Goal: Task Accomplishment & Management: Complete application form

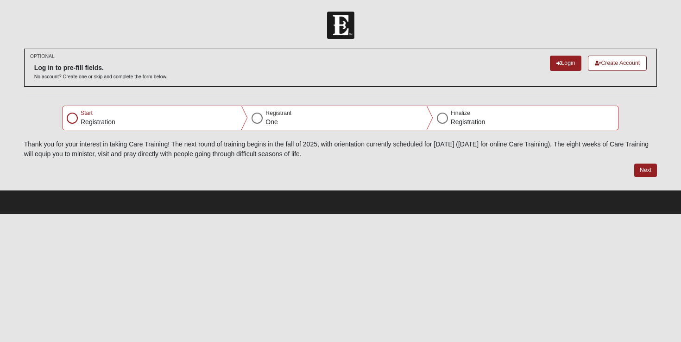
click at [74, 116] on div at bounding box center [72, 118] width 11 height 11
click at [558, 64] on link "Login" at bounding box center [566, 63] width 32 height 15
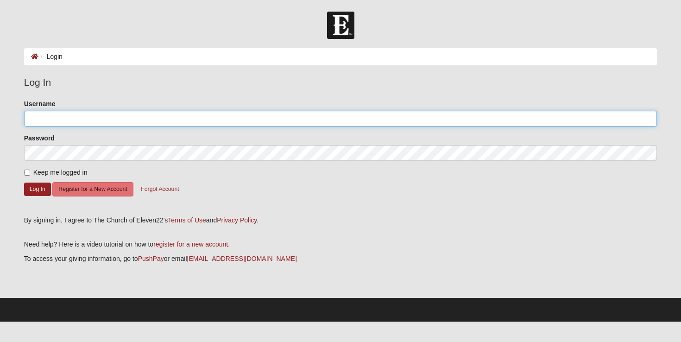
type input "shreve7"
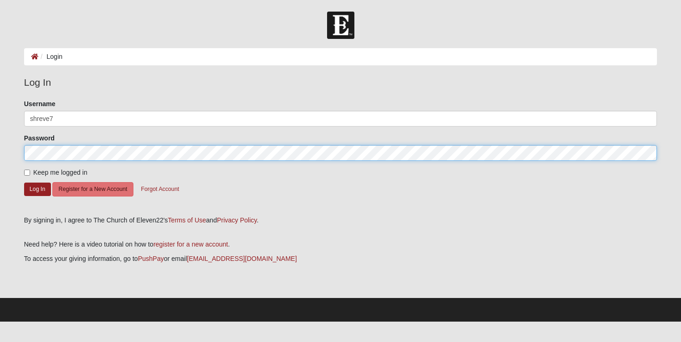
click at [37, 189] on button "Log In" at bounding box center [37, 189] width 27 height 13
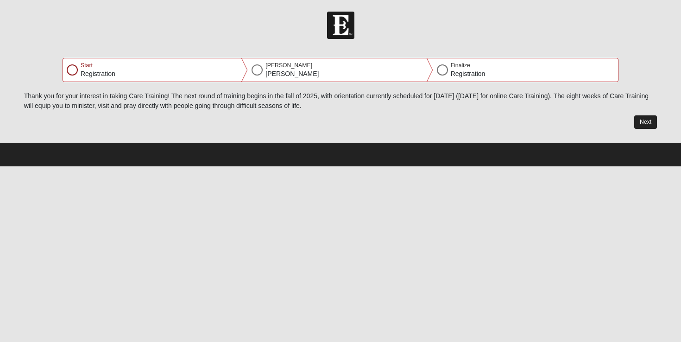
click at [645, 123] on button "Next" at bounding box center [645, 121] width 23 height 13
select select "8"
select select "9"
select select "1965"
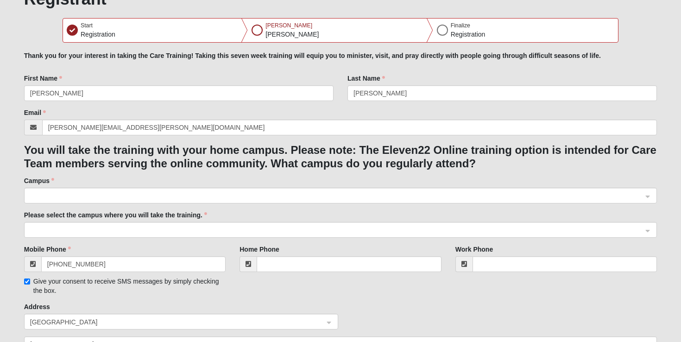
scroll to position [75, 0]
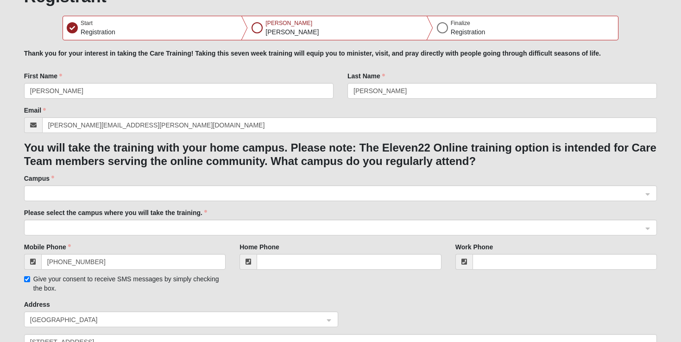
click at [650, 192] on div at bounding box center [341, 194] width 632 height 16
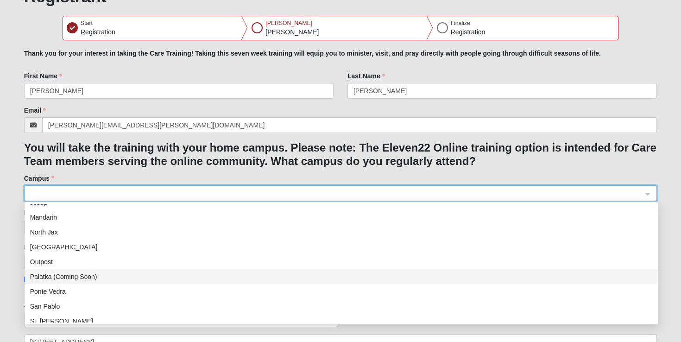
scroll to position [65, 0]
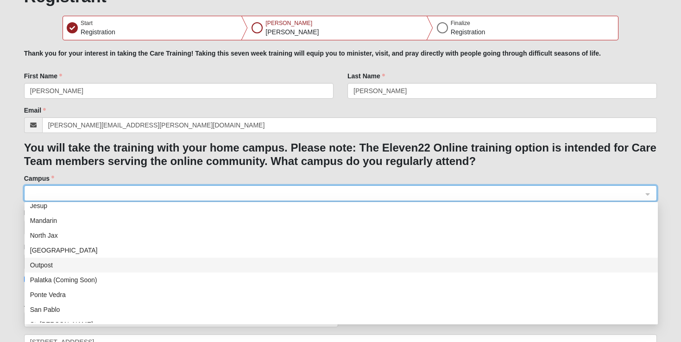
click at [53, 263] on div "Outpost" at bounding box center [341, 265] width 622 height 10
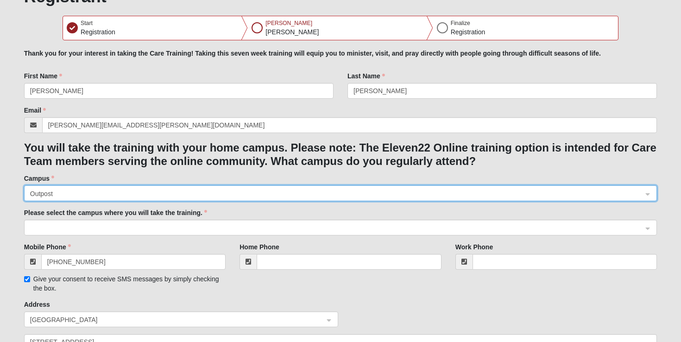
click at [649, 226] on div at bounding box center [341, 228] width 632 height 16
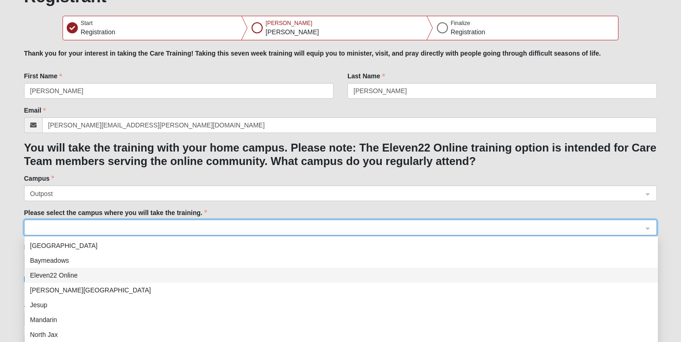
click at [65, 274] on div "Eleven22 Online" at bounding box center [341, 275] width 622 height 10
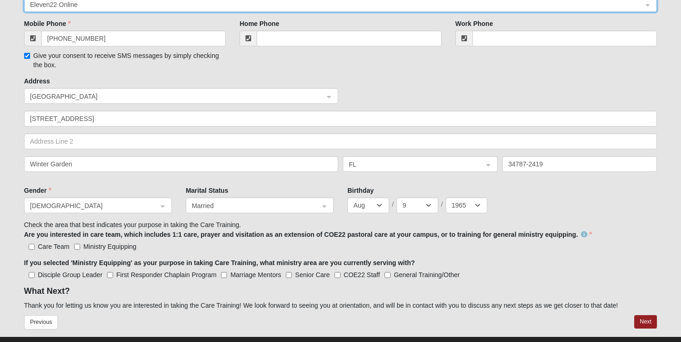
scroll to position [301, 0]
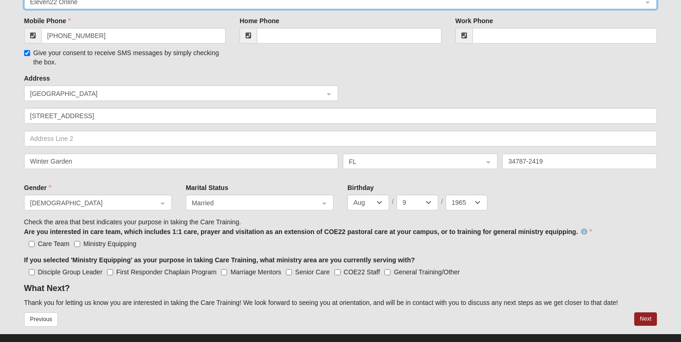
click at [31, 242] on input "Care Team" at bounding box center [32, 244] width 6 height 6
checkbox input "true"
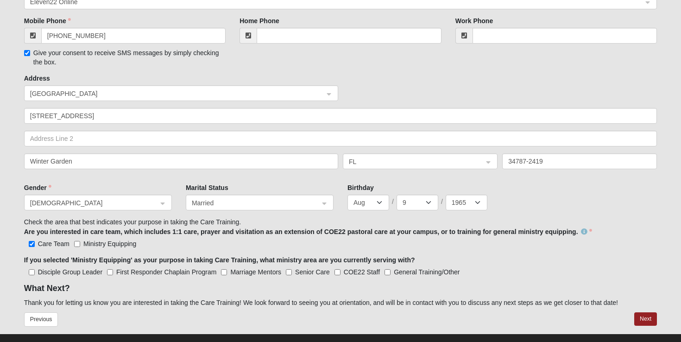
click at [76, 241] on input "Ministry Equipping" at bounding box center [77, 244] width 6 height 6
checkbox input "true"
click at [338, 270] on input "COE22 Staff" at bounding box center [338, 272] width 6 height 6
checkbox input "true"
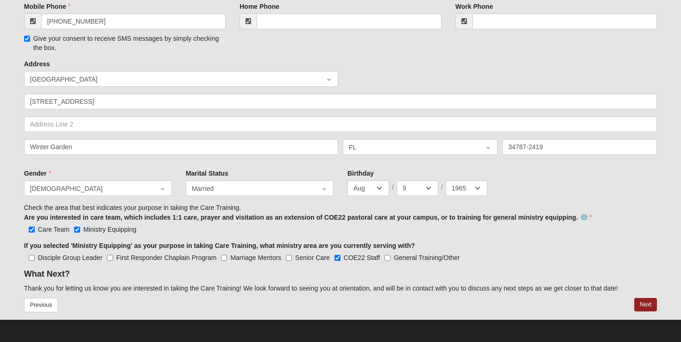
scroll to position [315, 0]
click at [648, 301] on button "Next" at bounding box center [645, 304] width 23 height 13
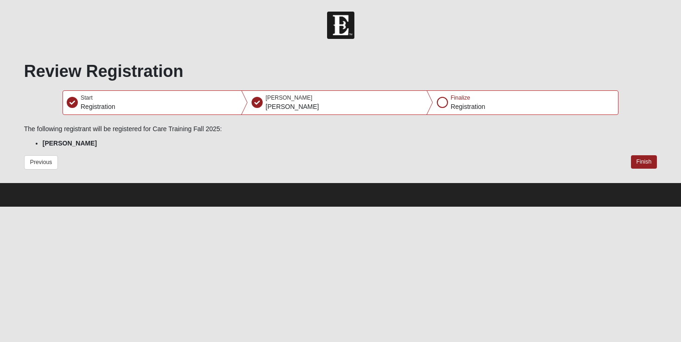
scroll to position [0, 0]
click at [648, 161] on button "Finish" at bounding box center [644, 161] width 26 height 13
